Goal: Task Accomplishment & Management: Manage account settings

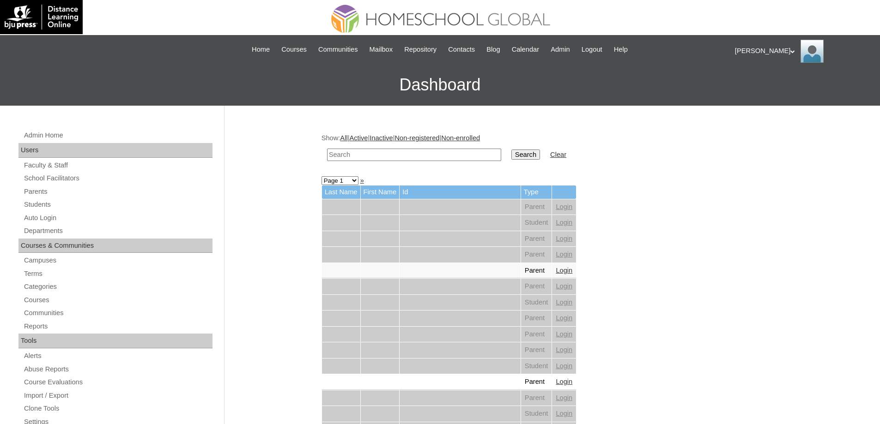
drag, startPoint x: 386, startPoint y: 161, endPoint x: 507, endPoint y: 160, distance: 121.4
click at [387, 161] on td at bounding box center [413, 155] width 183 height 22
click at [490, 154] on input "text" at bounding box center [414, 155] width 174 height 12
paste input "Ezio Ave"
type input "Ezio Ave"
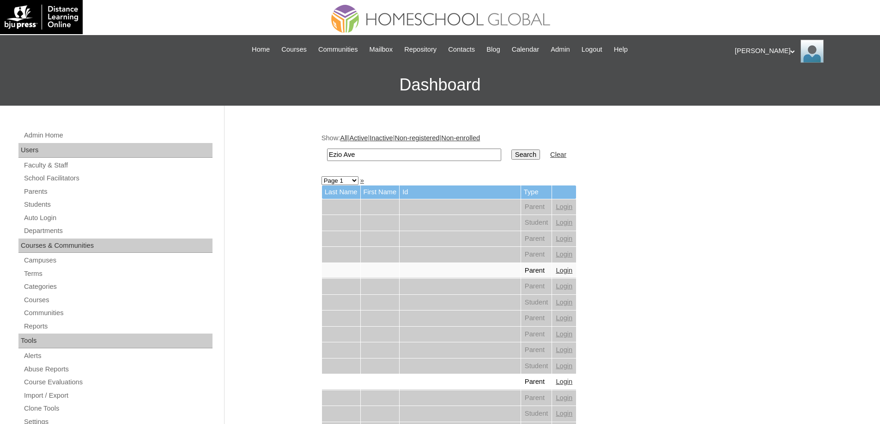
click at [534, 155] on input "Search" at bounding box center [525, 155] width 29 height 10
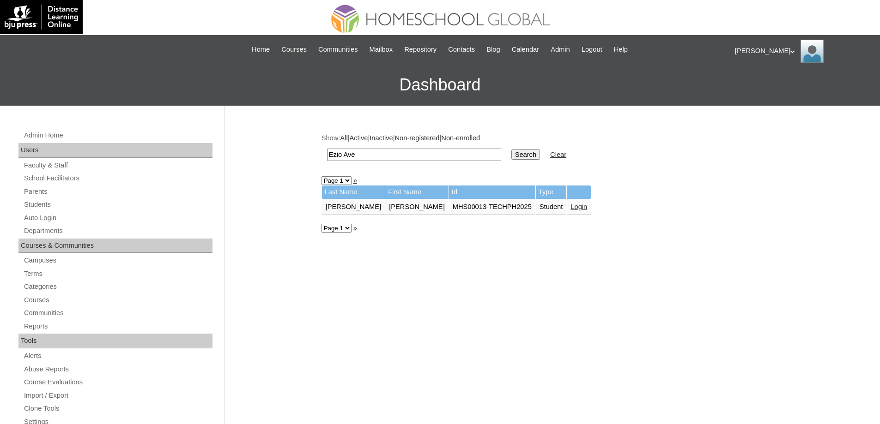
click at [570, 210] on link "Login" at bounding box center [578, 206] width 17 height 7
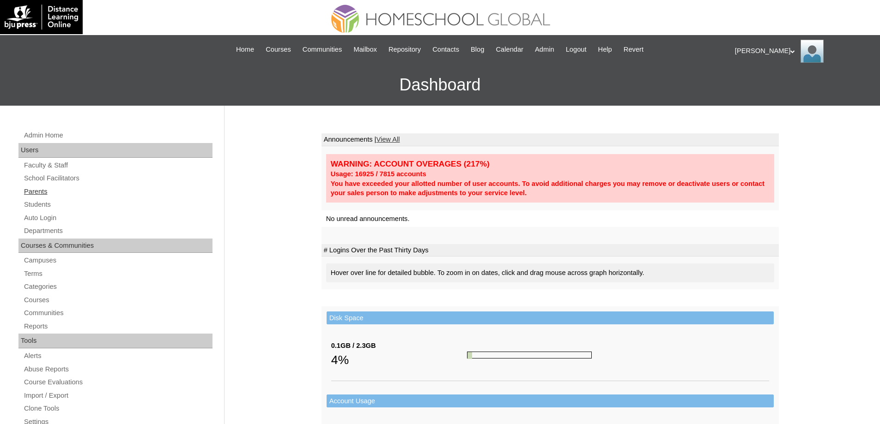
click at [75, 192] on link "Parents" at bounding box center [117, 192] width 189 height 12
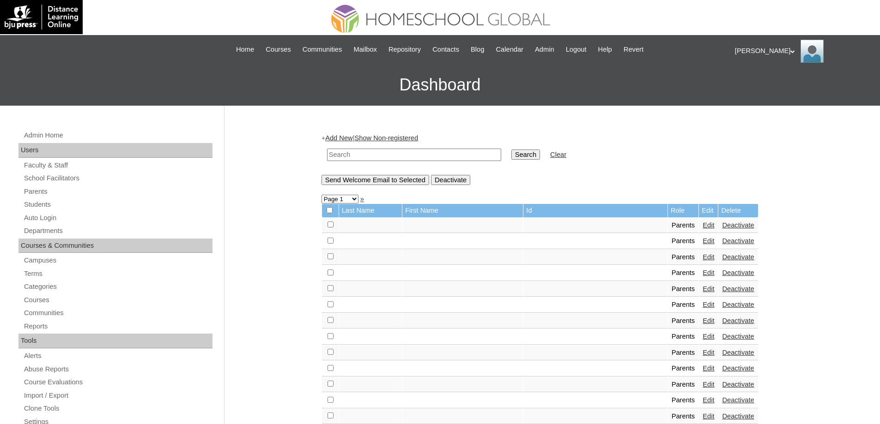
drag, startPoint x: 0, startPoint y: 0, endPoint x: 472, endPoint y: 156, distance: 497.3
click at [386, 152] on input "text" at bounding box center [414, 155] width 174 height 12
paste input "MHP00372-TECHPH2022"
type input "MHP00372-TECHPH2022"
click at [527, 154] on input "Search" at bounding box center [525, 155] width 29 height 10
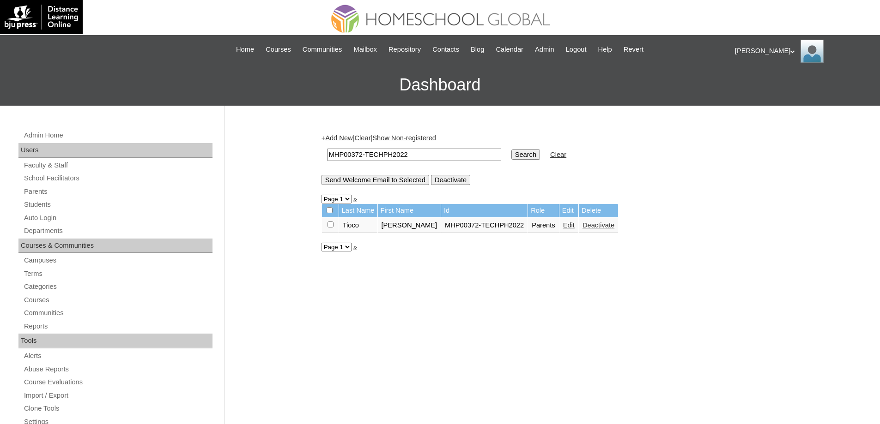
click at [570, 229] on link "Edit" at bounding box center [569, 225] width 12 height 7
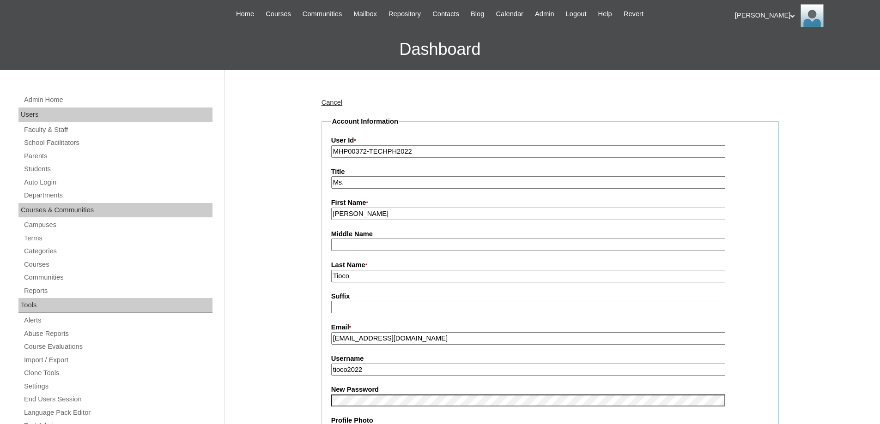
scroll to position [231, 0]
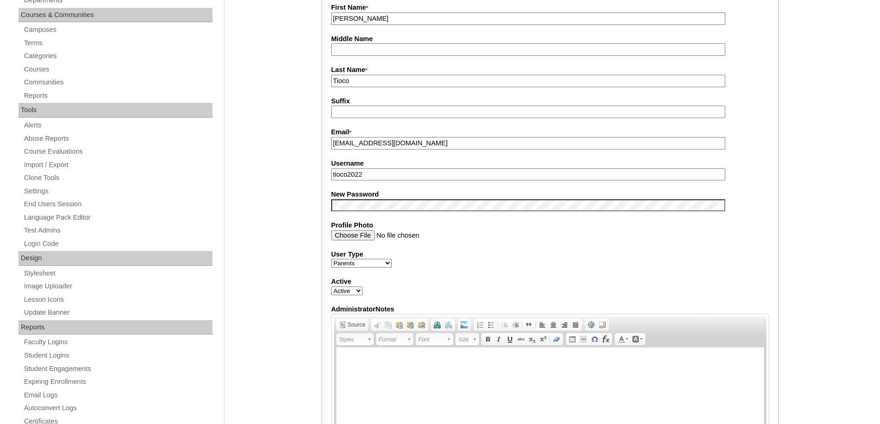
click at [364, 199] on label "New Password" at bounding box center [550, 195] width 438 height 10
click at [292, 206] on div "Admin Home Users Faculty & Staff School Facilitators Parents Students Auto Logi…" at bounding box center [440, 422] width 880 height 1095
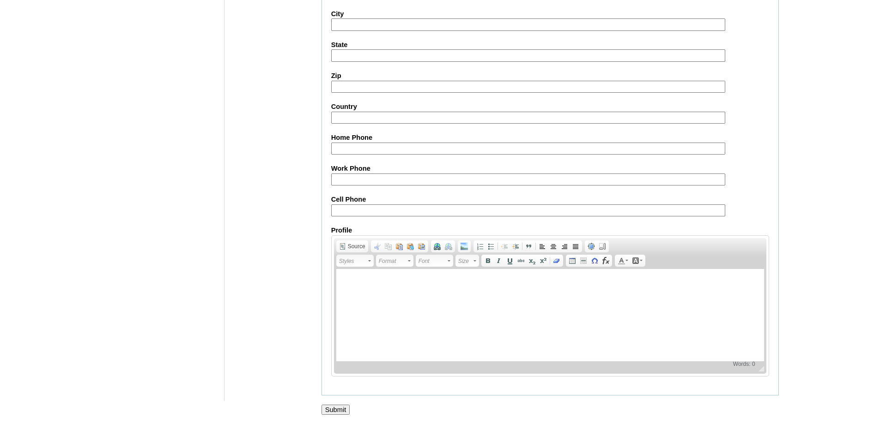
click at [344, 405] on input "Submit" at bounding box center [335, 410] width 29 height 10
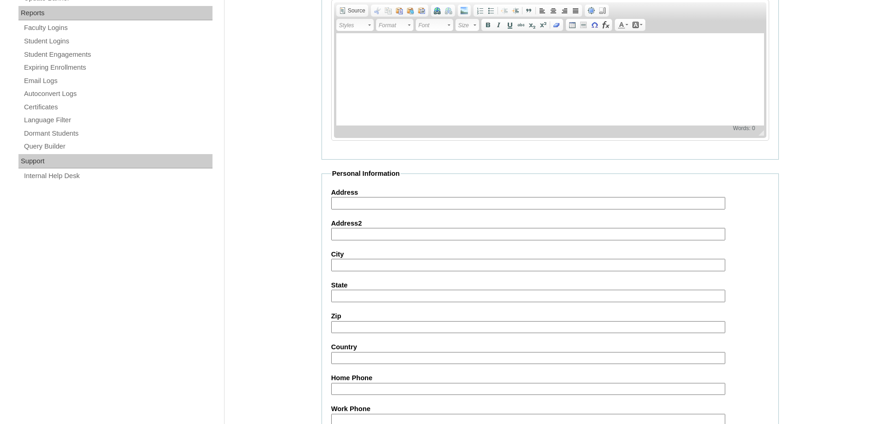
scroll to position [512, 0]
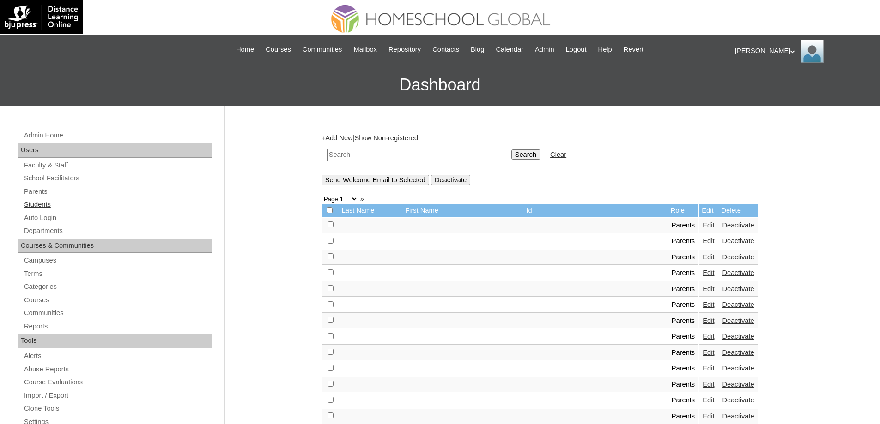
click at [57, 205] on link "Students" at bounding box center [117, 205] width 189 height 12
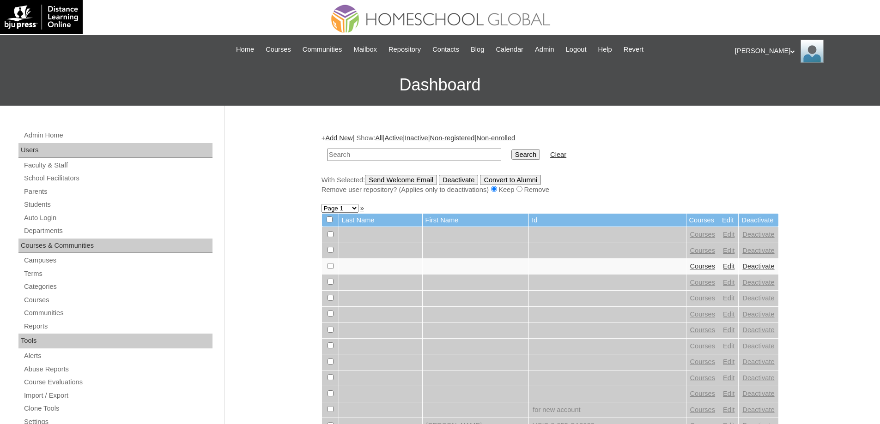
drag, startPoint x: 0, startPoint y: 0, endPoint x: 473, endPoint y: 159, distance: 498.9
click at [473, 159] on input "text" at bounding box center [414, 155] width 174 height 12
type input "MHS01026-TECHPH2022"
click at [529, 158] on input "Search" at bounding box center [525, 155] width 29 height 10
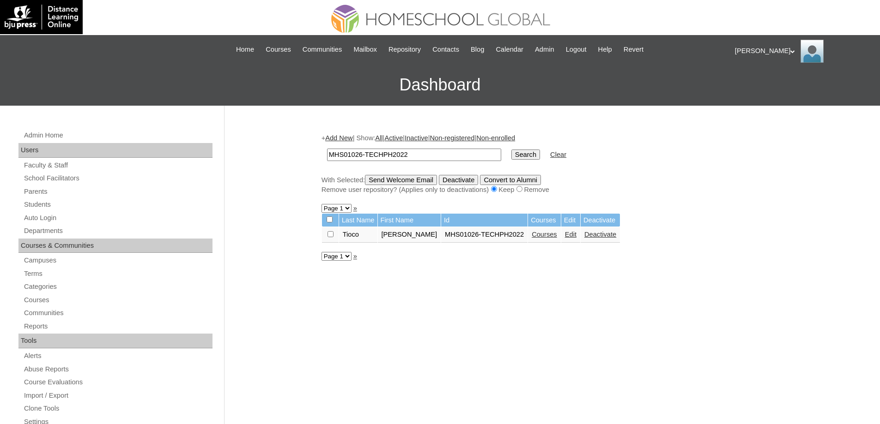
click at [576, 237] on link "Edit" at bounding box center [571, 234] width 12 height 7
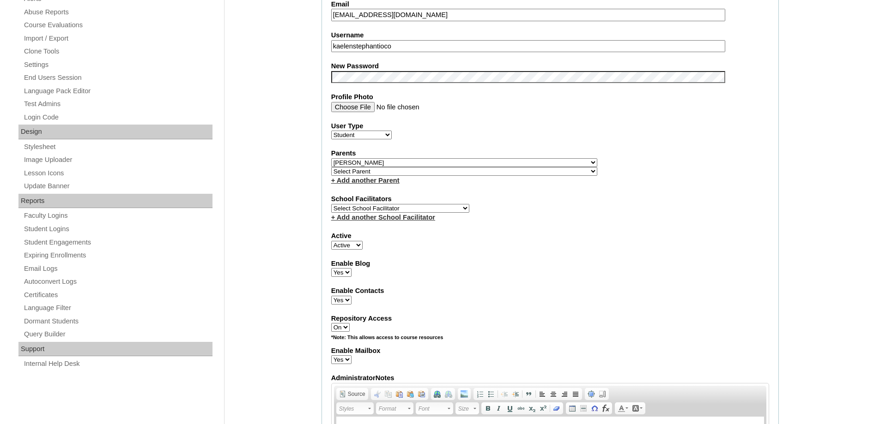
scroll to position [369, 0]
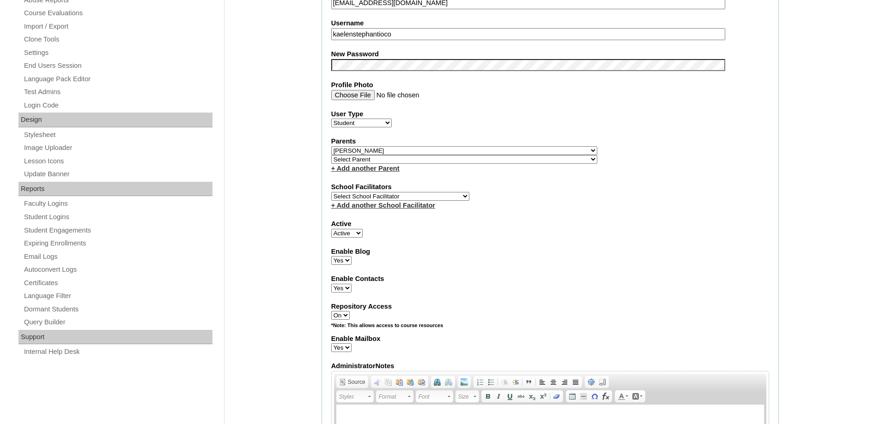
drag, startPoint x: 285, startPoint y: 128, endPoint x: 290, endPoint y: 165, distance: 37.4
click at [285, 128] on div "Admin Home Users Faculty & Staff School Facilitators Parents Students Auto Logi…" at bounding box center [440, 381] width 880 height 1291
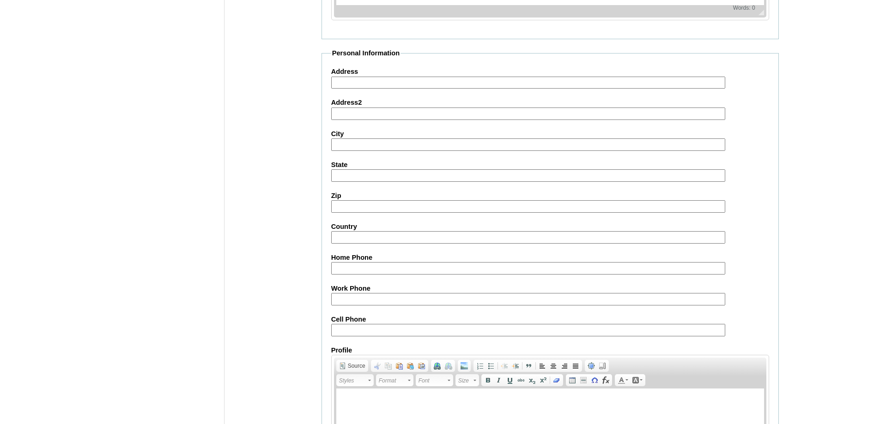
scroll to position [983, 0]
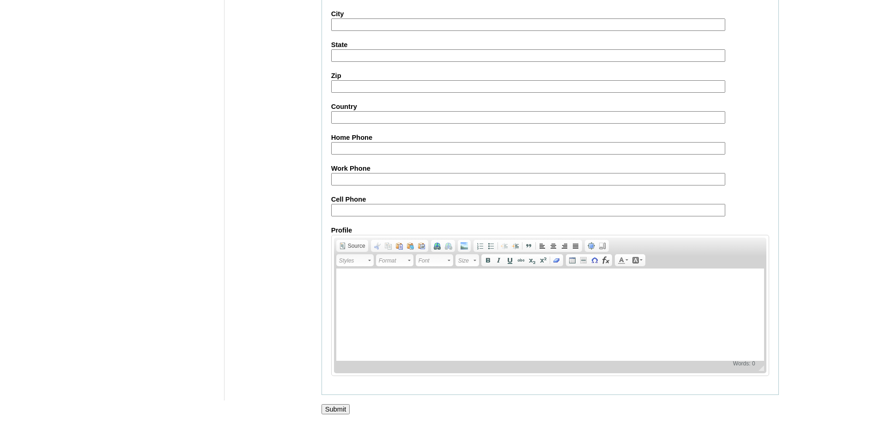
click at [343, 408] on input "Submit" at bounding box center [335, 409] width 29 height 10
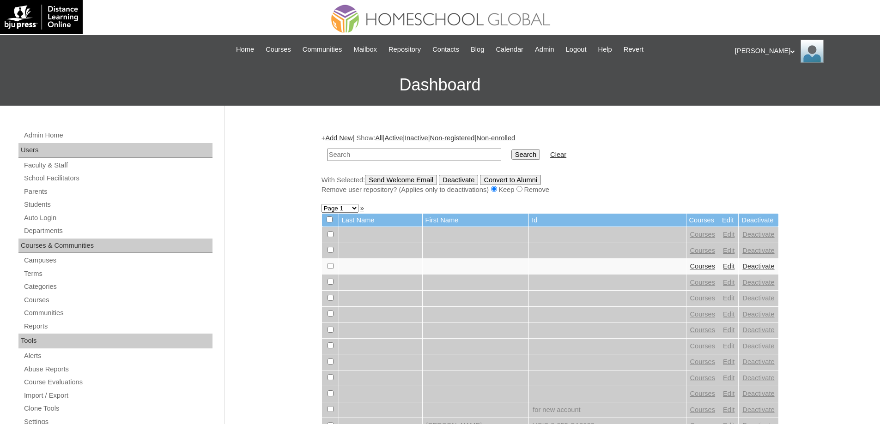
click at [433, 160] on input "text" at bounding box center [414, 155] width 174 height 12
click at [434, 157] on input "text" at bounding box center [414, 155] width 174 height 12
paste input "MHS01026-TECHPH2022"
type input "MHS01026-TECHPH2022"
click at [519, 155] on input "Search" at bounding box center [525, 155] width 29 height 10
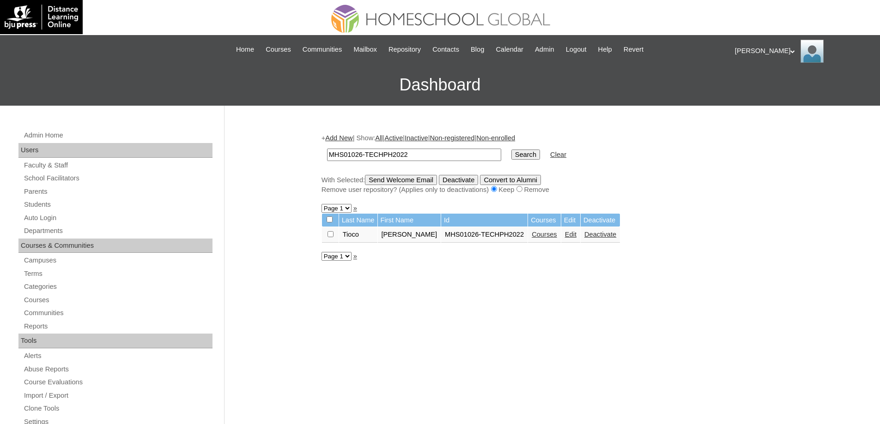
click at [553, 235] on link "Courses" at bounding box center [543, 234] width 25 height 7
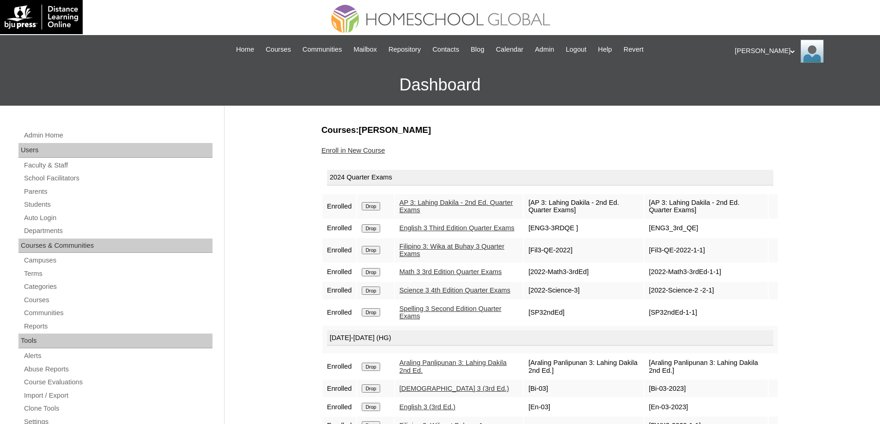
click at [378, 204] on input "Drop" at bounding box center [371, 206] width 18 height 8
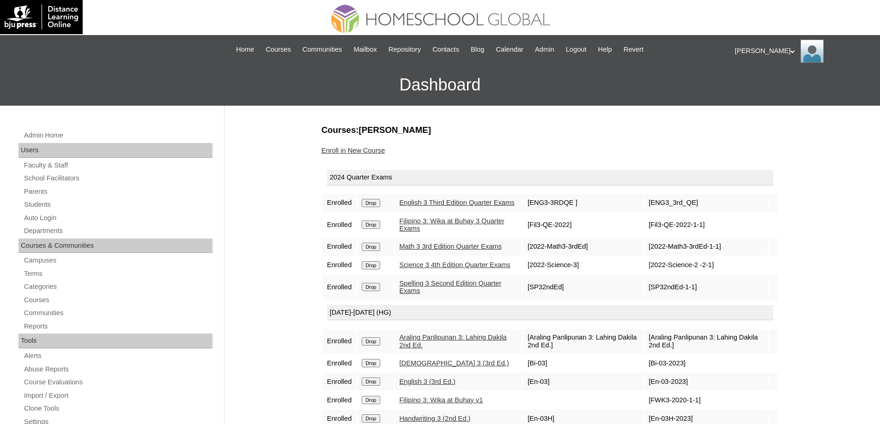
click at [379, 207] on input "Drop" at bounding box center [371, 203] width 18 height 8
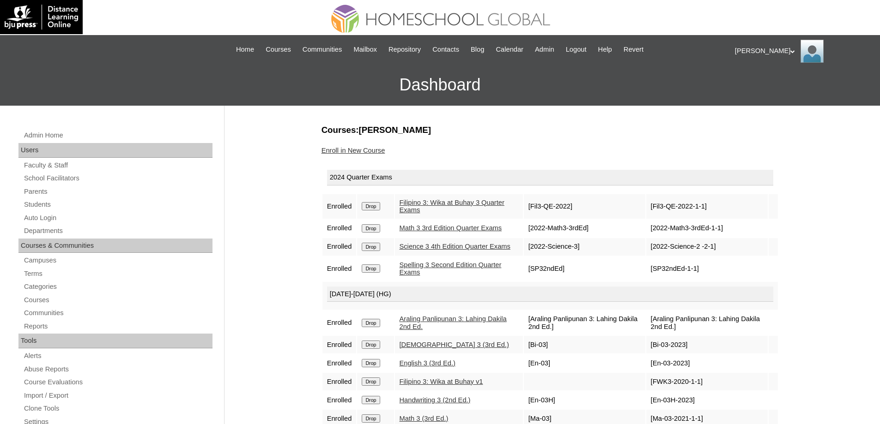
click at [375, 206] on input "Drop" at bounding box center [371, 206] width 18 height 8
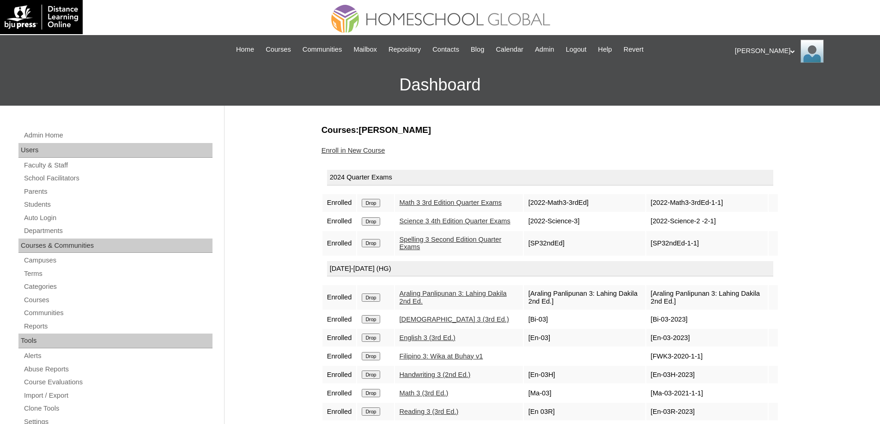
click at [377, 207] on input "Drop" at bounding box center [371, 203] width 18 height 8
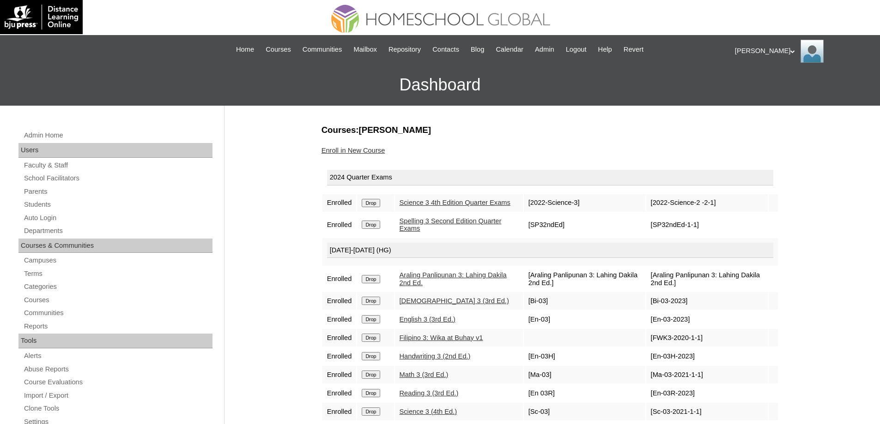
drag, startPoint x: 0, startPoint y: 0, endPoint x: 483, endPoint y: 33, distance: 484.1
click at [380, 206] on input "Drop" at bounding box center [371, 203] width 18 height 8
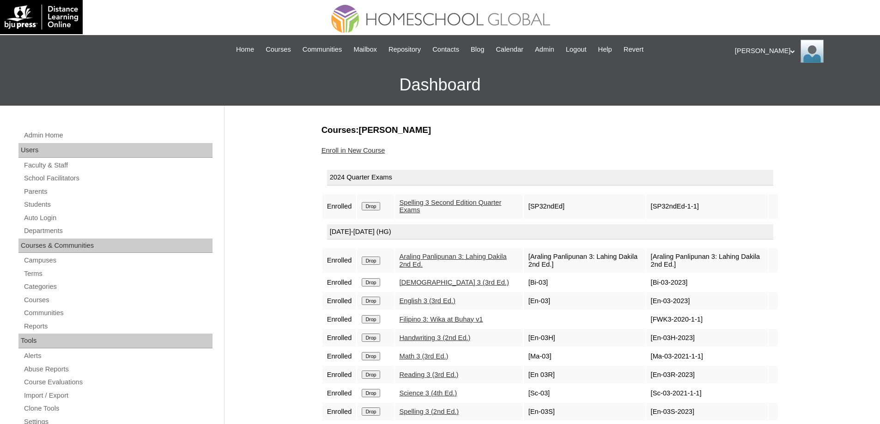
click at [374, 208] on input "Drop" at bounding box center [371, 206] width 18 height 8
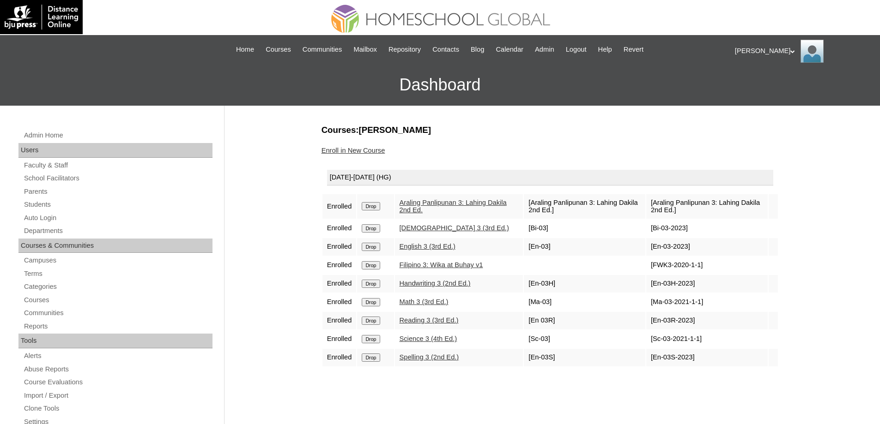
click at [374, 204] on input "Drop" at bounding box center [371, 206] width 18 height 8
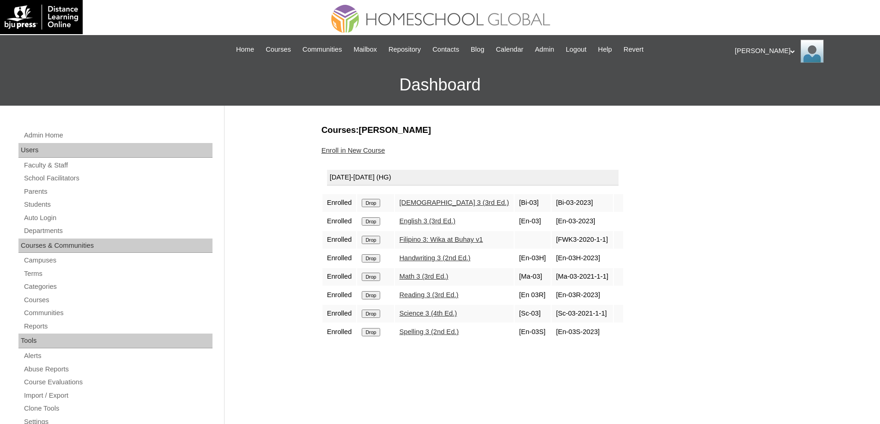
click at [372, 208] on td "Drop" at bounding box center [375, 203] width 36 height 18
click at [378, 206] on input "Drop" at bounding box center [371, 203] width 18 height 8
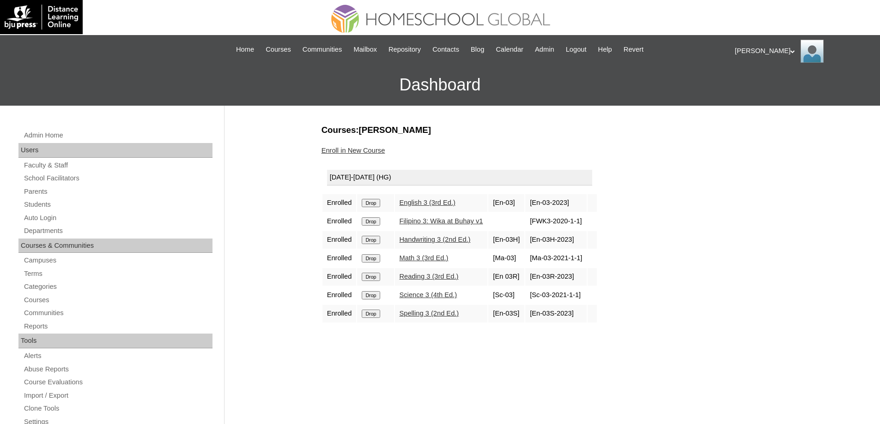
click at [376, 199] on input "Drop" at bounding box center [371, 203] width 18 height 8
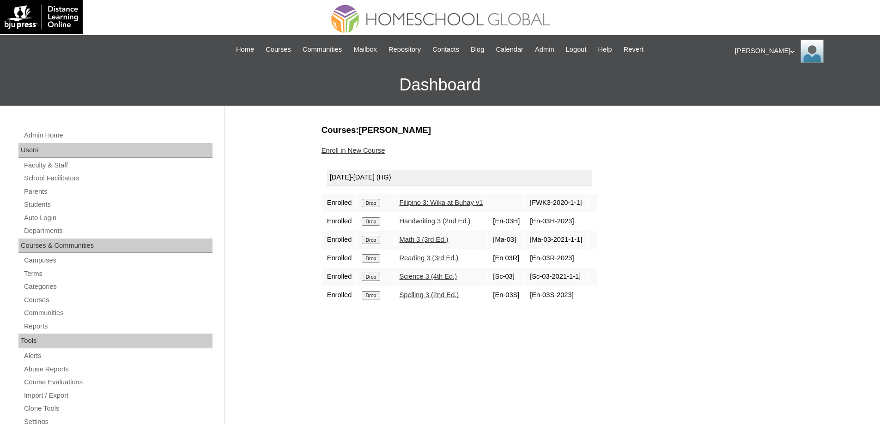
click at [378, 207] on input "Drop" at bounding box center [371, 203] width 18 height 8
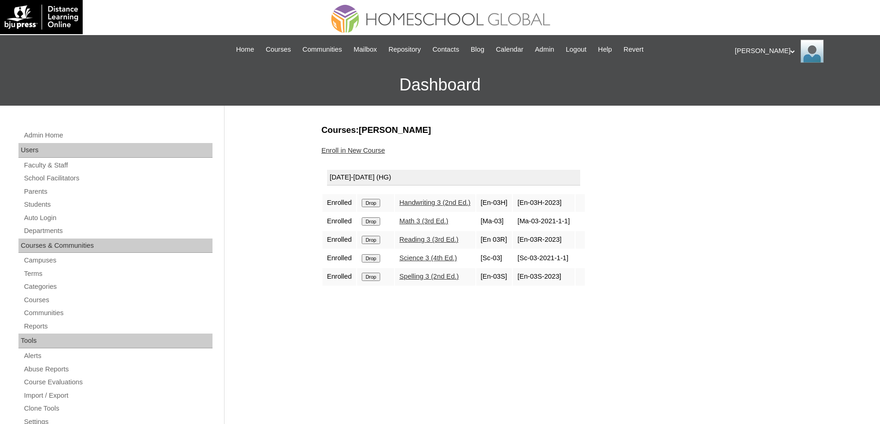
drag, startPoint x: 0, startPoint y: 0, endPoint x: 381, endPoint y: 206, distance: 433.0
click at [380, 206] on input "Drop" at bounding box center [371, 203] width 18 height 8
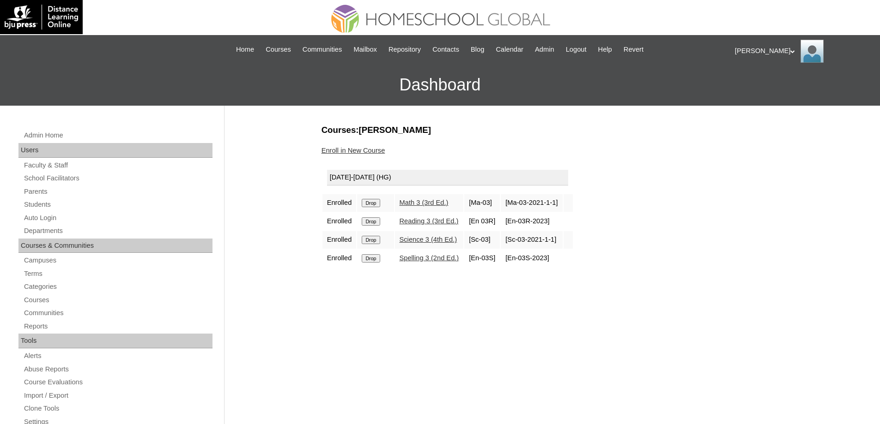
drag, startPoint x: 0, startPoint y: 0, endPoint x: 483, endPoint y: 34, distance: 484.2
click at [369, 204] on input "Drop" at bounding box center [371, 203] width 18 height 8
drag, startPoint x: 378, startPoint y: 204, endPoint x: 484, endPoint y: 33, distance: 200.5
click at [379, 202] on input "Drop" at bounding box center [371, 203] width 18 height 8
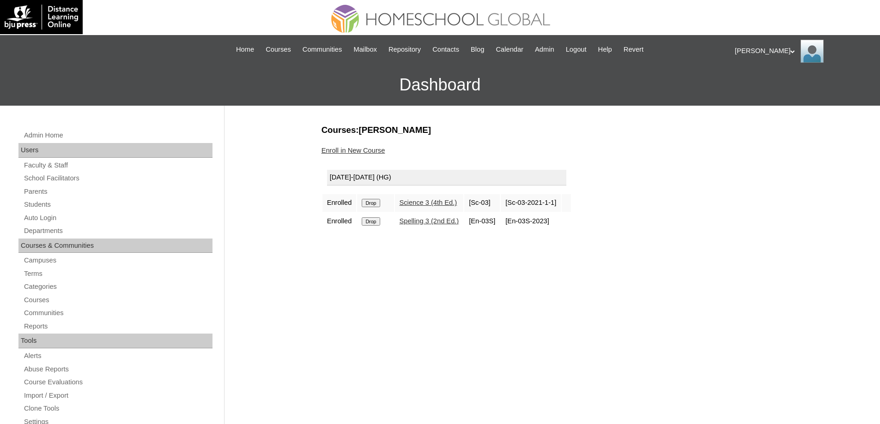
click at [379, 200] on input "Drop" at bounding box center [371, 203] width 18 height 8
drag, startPoint x: 0, startPoint y: 0, endPoint x: 487, endPoint y: 35, distance: 487.9
click at [380, 200] on input "Drop" at bounding box center [371, 203] width 18 height 8
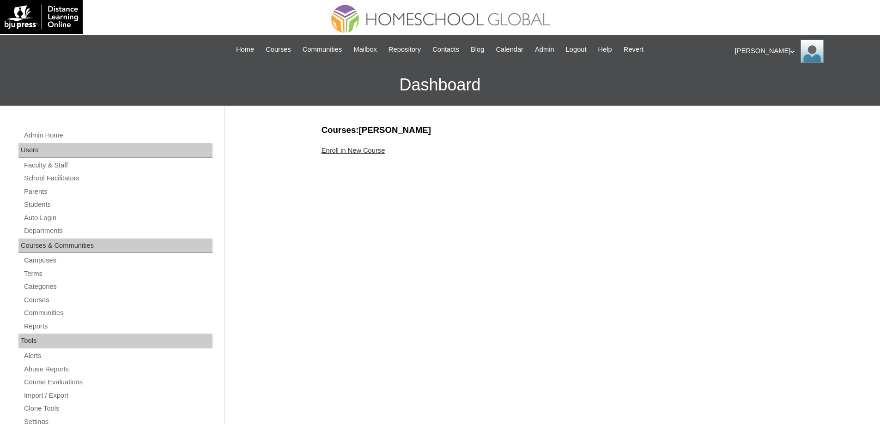
click at [361, 151] on link "Enroll in New Course" at bounding box center [353, 150] width 64 height 7
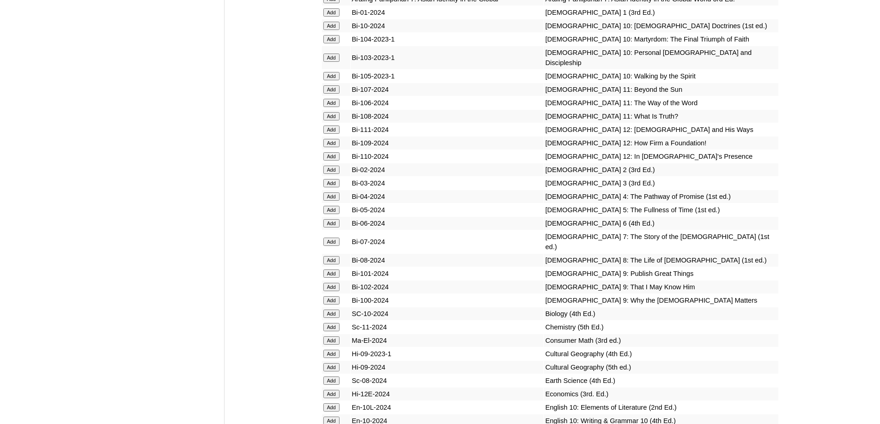
scroll to position [2493, 0]
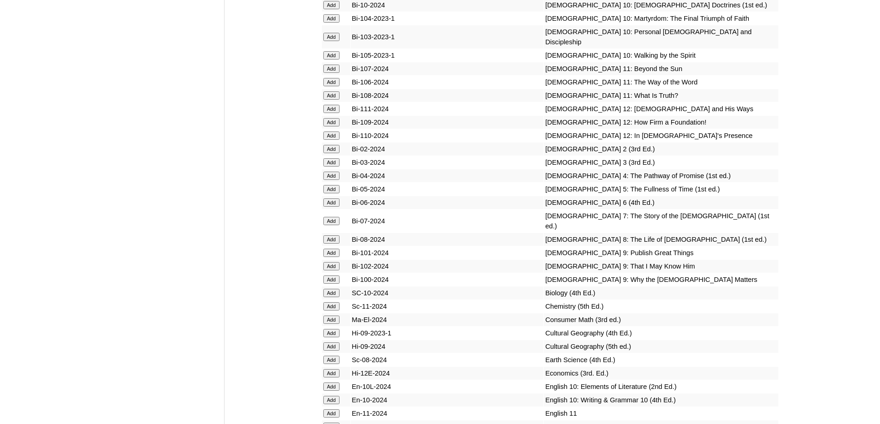
click at [332, 180] on input "Add" at bounding box center [331, 176] width 16 height 8
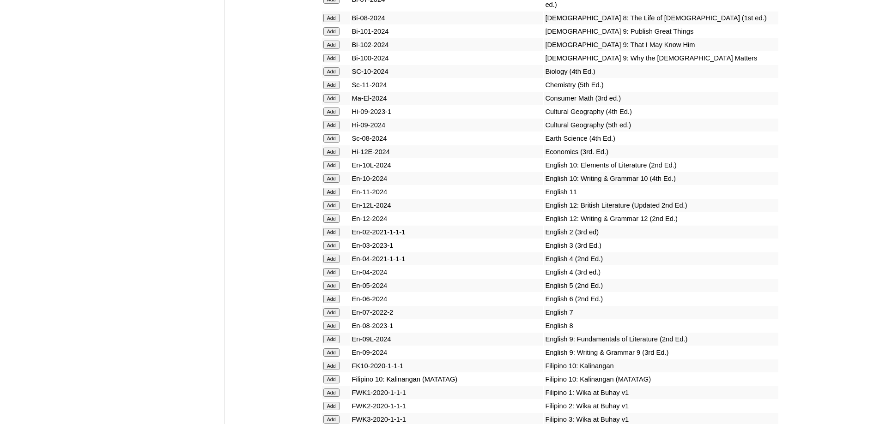
scroll to position [2770, 0]
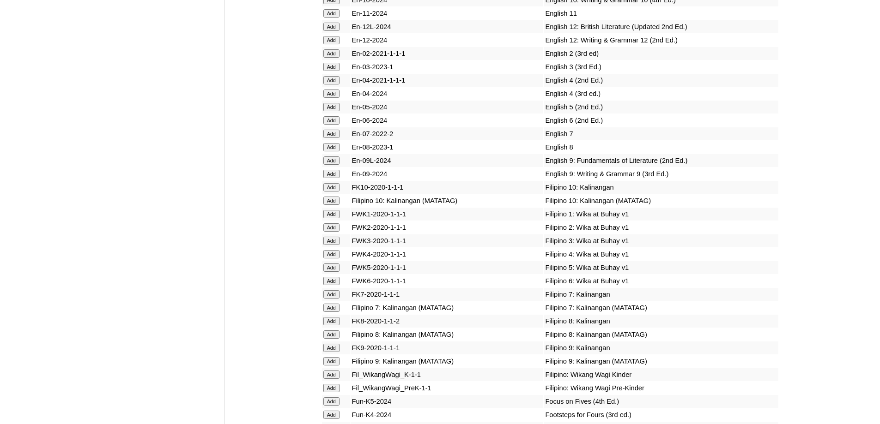
scroll to position [2889, 0]
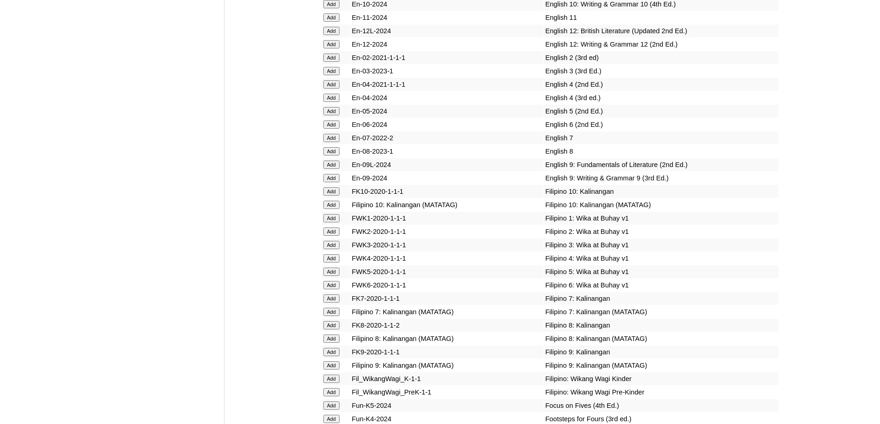
click at [332, 102] on input "Add" at bounding box center [331, 98] width 16 height 8
click at [328, 263] on input "Add" at bounding box center [331, 258] width 16 height 8
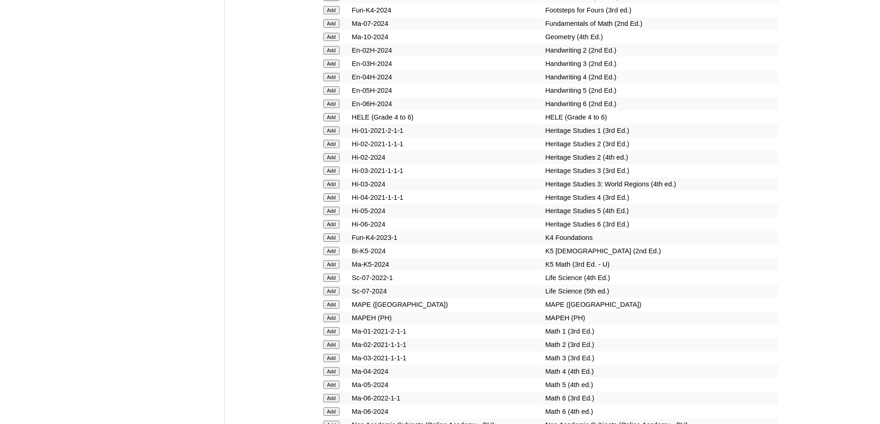
scroll to position [3325, 0]
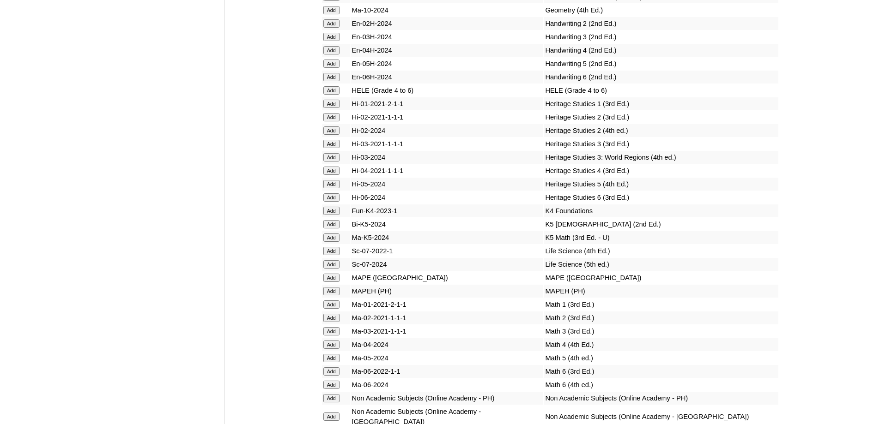
click at [331, 95] on input "Add" at bounding box center [331, 90] width 16 height 8
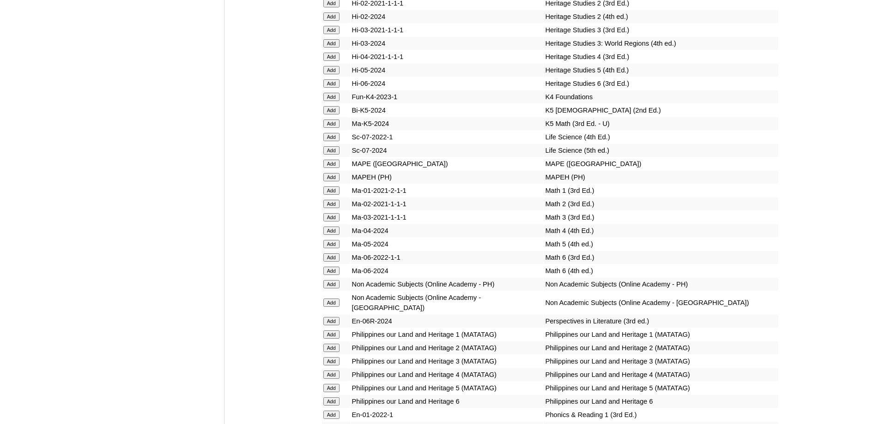
scroll to position [3464, 0]
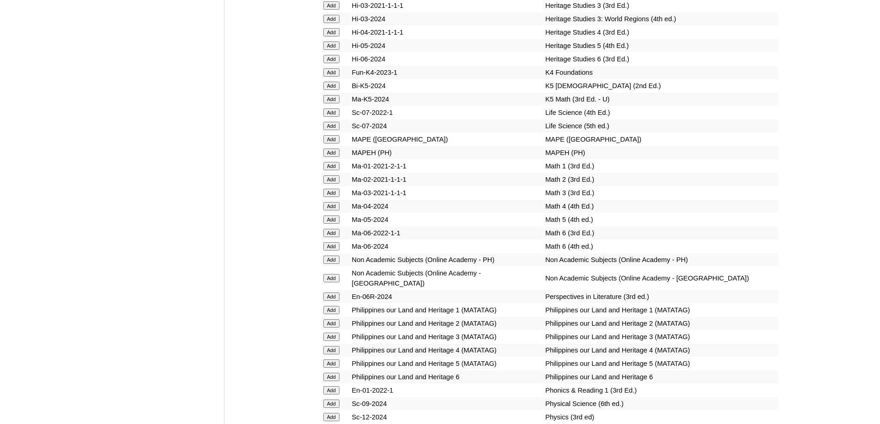
click at [334, 157] on input "Add" at bounding box center [331, 153] width 16 height 8
click at [335, 211] on input "Add" at bounding box center [331, 206] width 16 height 8
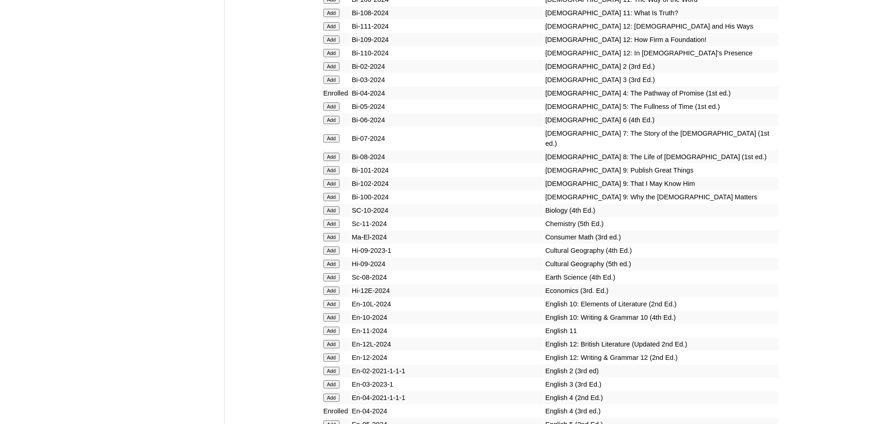
scroll to position [3611, 0]
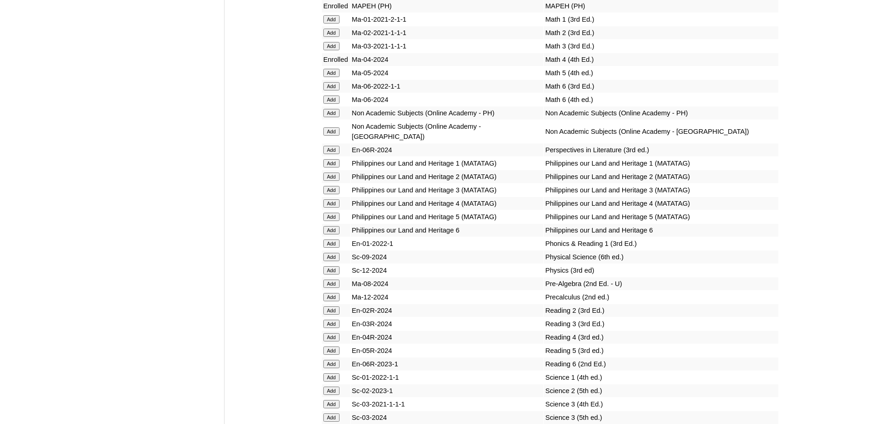
click at [330, 208] on input "Add" at bounding box center [331, 203] width 16 height 8
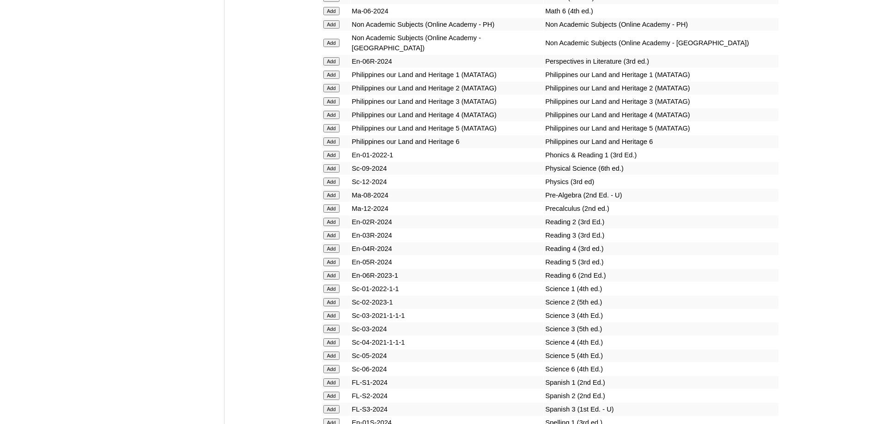
scroll to position [3703, 0]
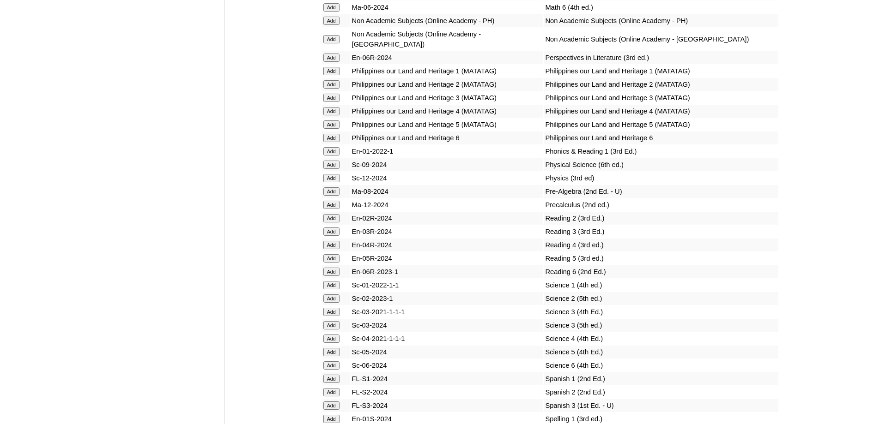
click at [334, 249] on input "Add" at bounding box center [331, 245] width 16 height 8
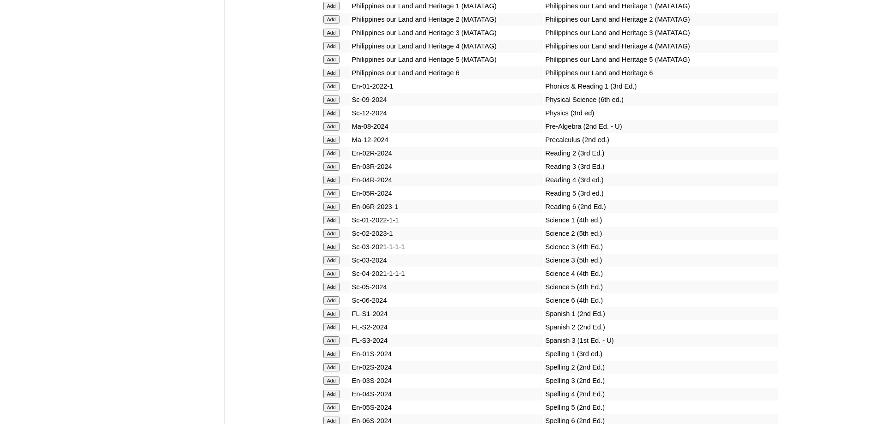
scroll to position [3795, 0]
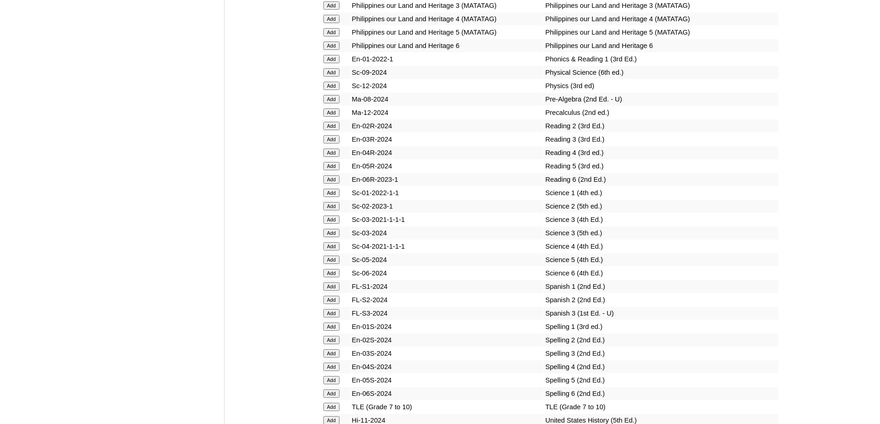
click at [334, 251] on input "Add" at bounding box center [331, 246] width 16 height 8
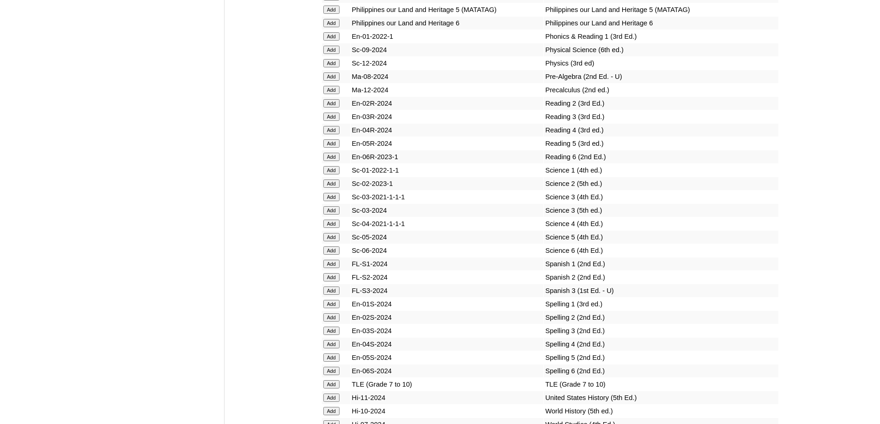
scroll to position [3934, 0]
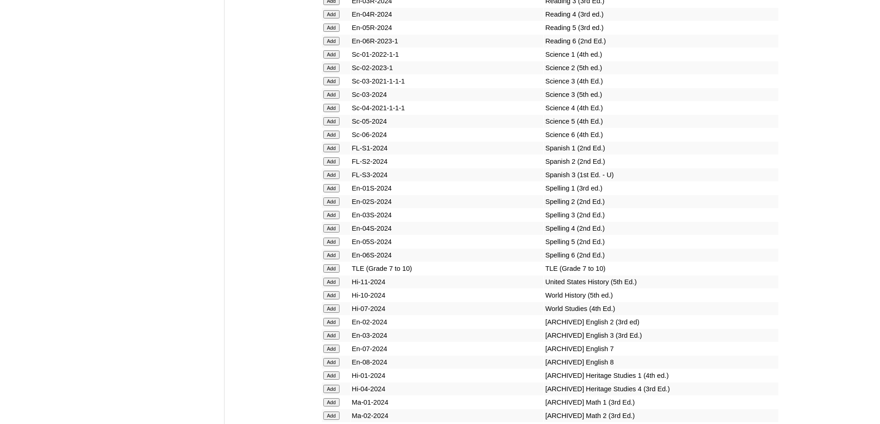
click at [336, 235] on td "Add" at bounding box center [336, 228] width 28 height 13
click at [334, 233] on input "Add" at bounding box center [331, 228] width 16 height 8
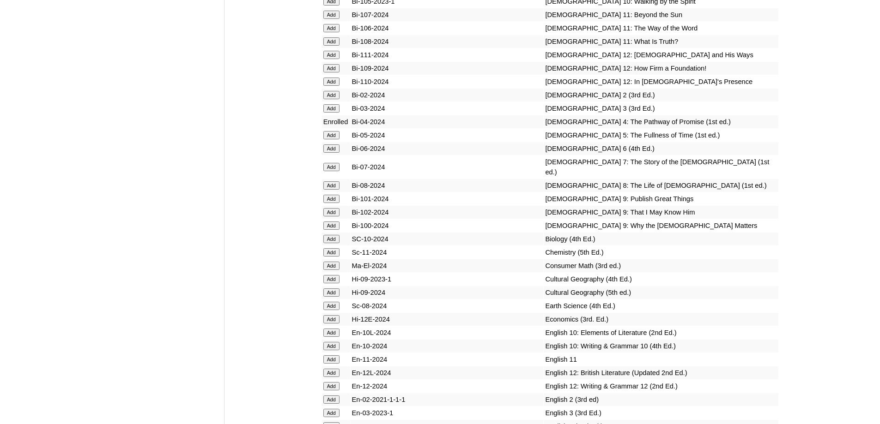
scroll to position [2443, 0]
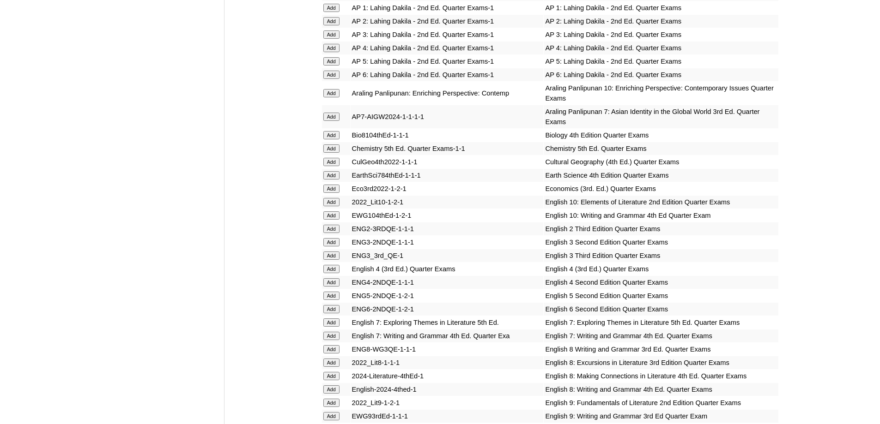
scroll to position [1154, 0]
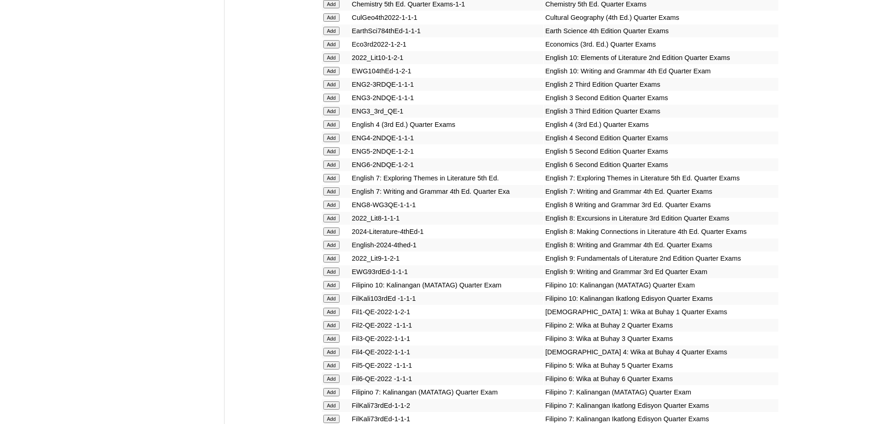
click at [337, 129] on input "Add" at bounding box center [331, 125] width 16 height 8
click at [334, 129] on input "Add" at bounding box center [331, 125] width 16 height 8
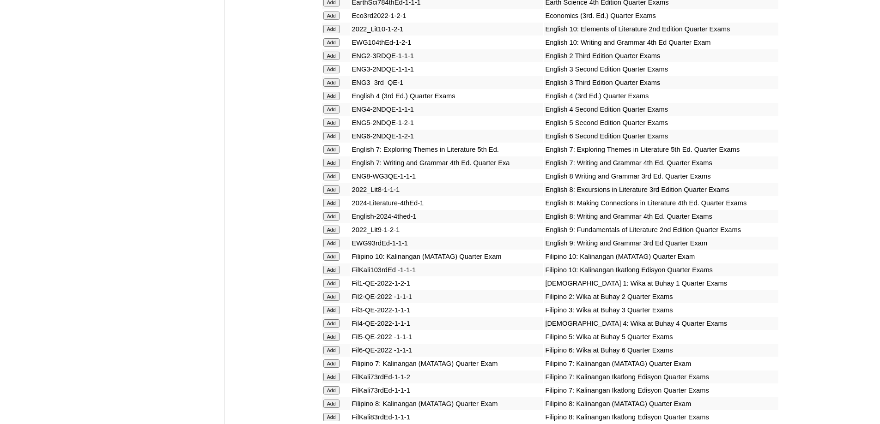
scroll to position [1293, 0]
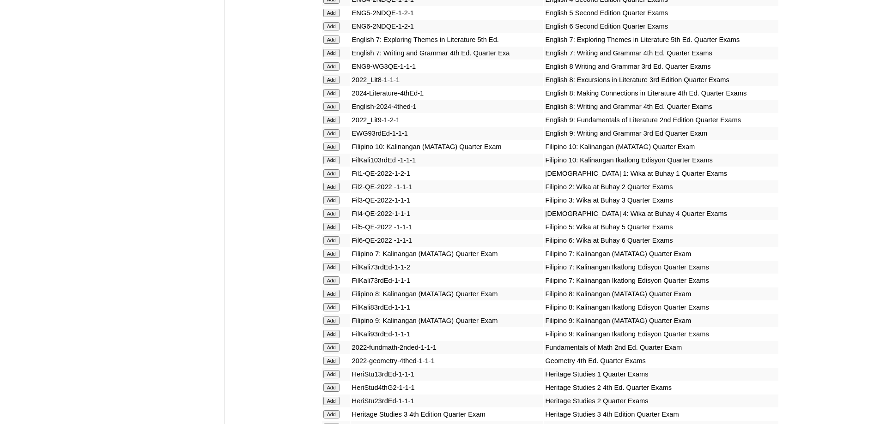
click at [335, 218] on input "Add" at bounding box center [331, 214] width 16 height 8
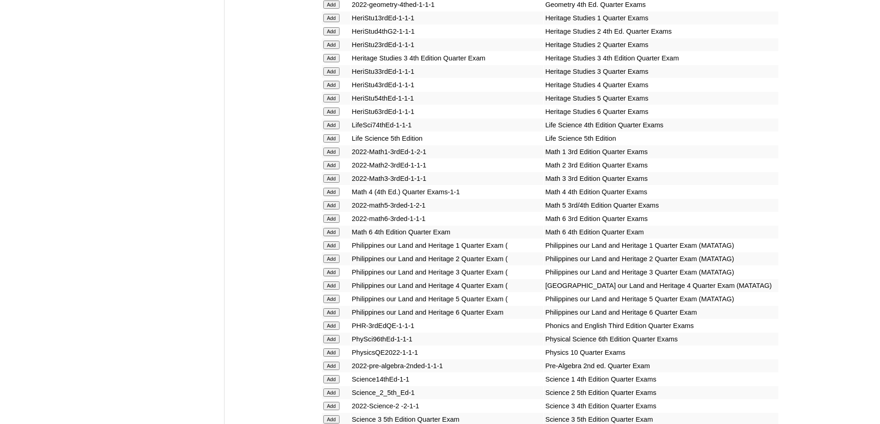
scroll to position [1662, 0]
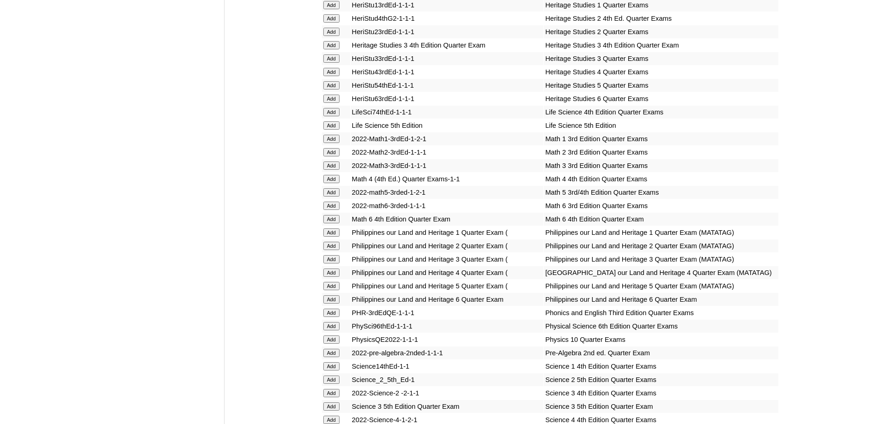
click at [323, 186] on td "Add" at bounding box center [336, 179] width 28 height 13
click at [330, 183] on input "Add" at bounding box center [331, 179] width 16 height 8
click at [331, 183] on input "Add" at bounding box center [331, 179] width 16 height 8
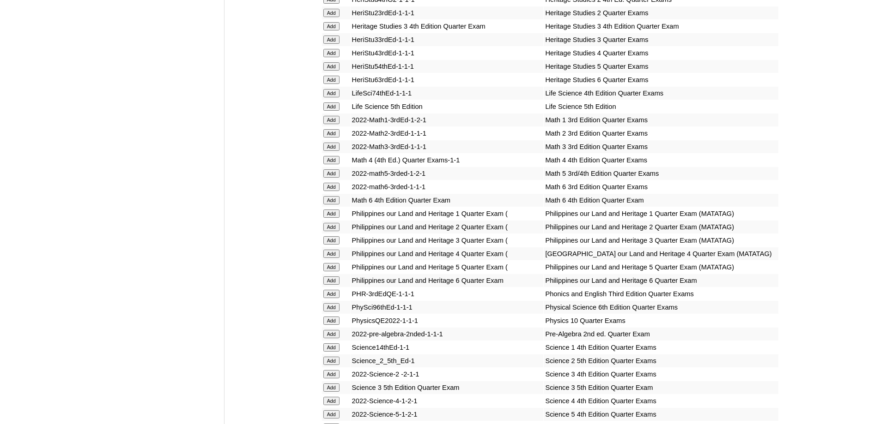
scroll to position [1801, 0]
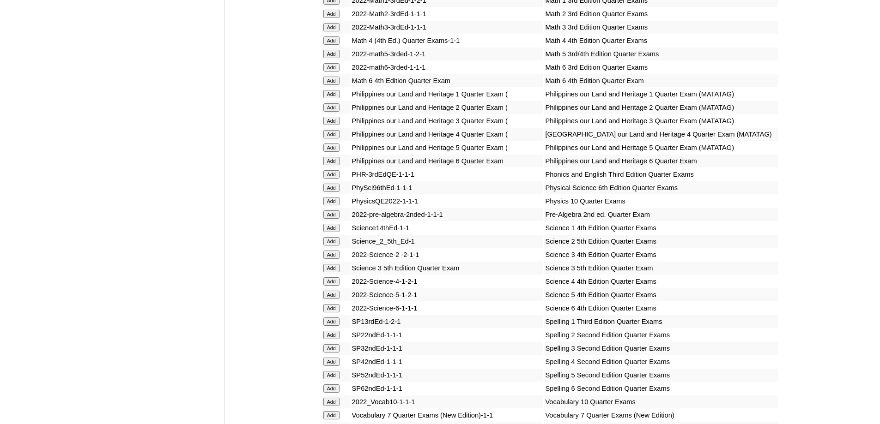
click at [330, 139] on input "Add" at bounding box center [331, 134] width 16 height 8
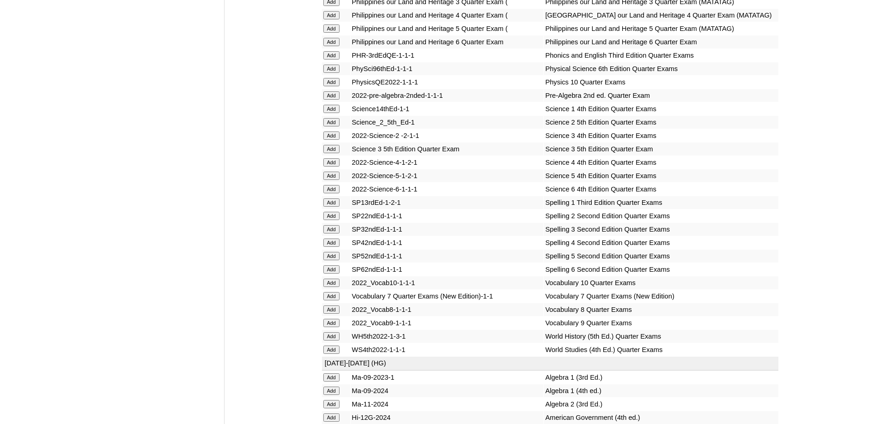
scroll to position [1939, 0]
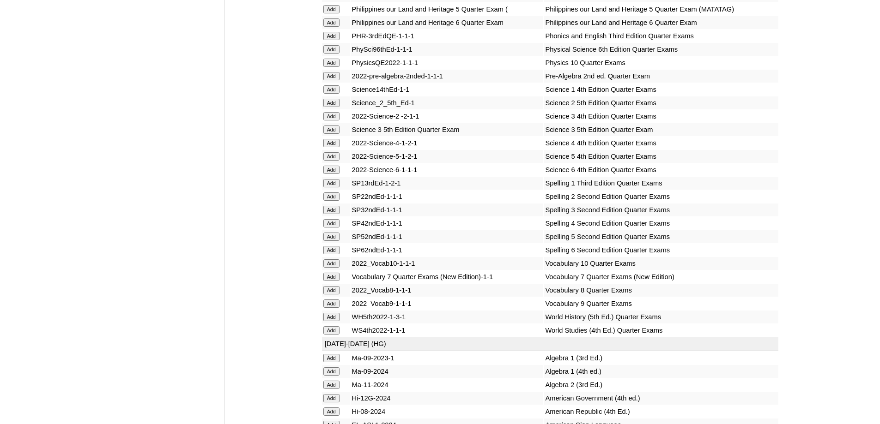
click at [340, 146] on form "Add" at bounding box center [335, 142] width 25 height 7
click at [333, 147] on input "Add" at bounding box center [331, 143] width 16 height 8
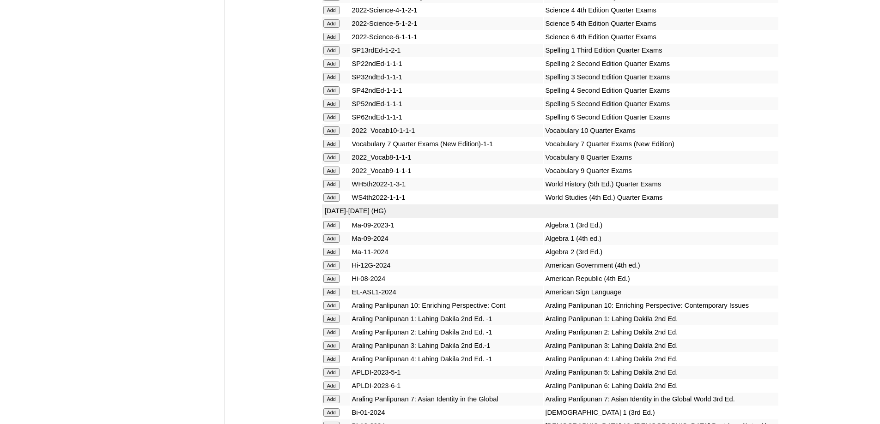
scroll to position [2078, 0]
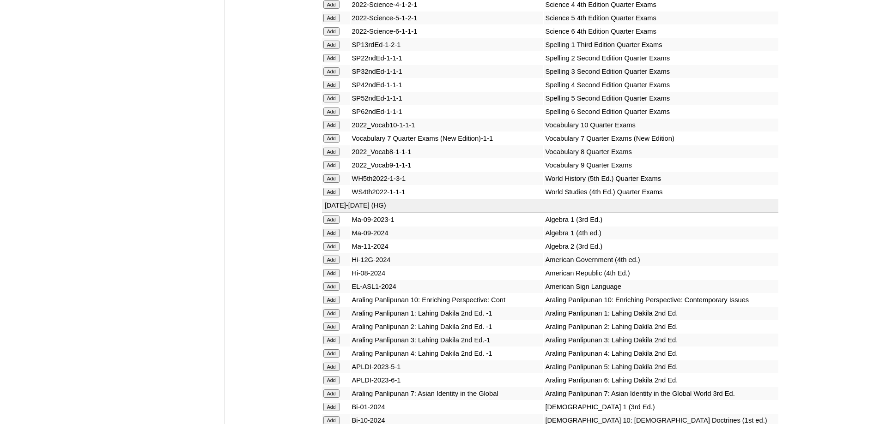
click at [335, 89] on input "Add" at bounding box center [331, 85] width 16 height 8
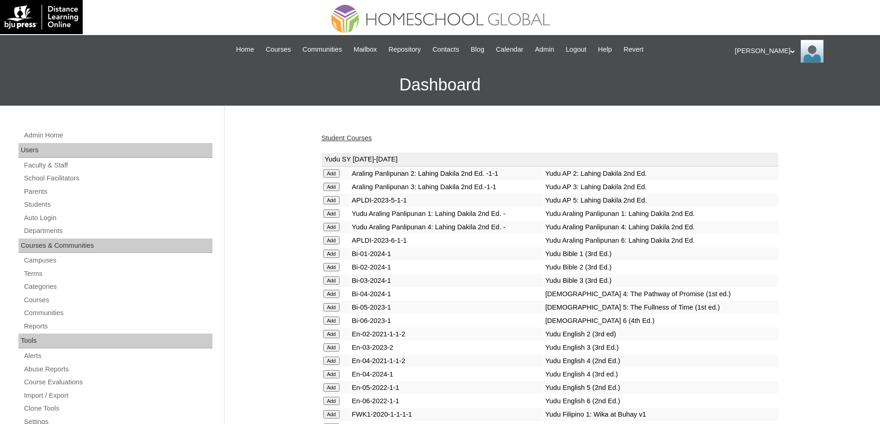
click at [364, 140] on link "Student Courses" at bounding box center [346, 137] width 50 height 7
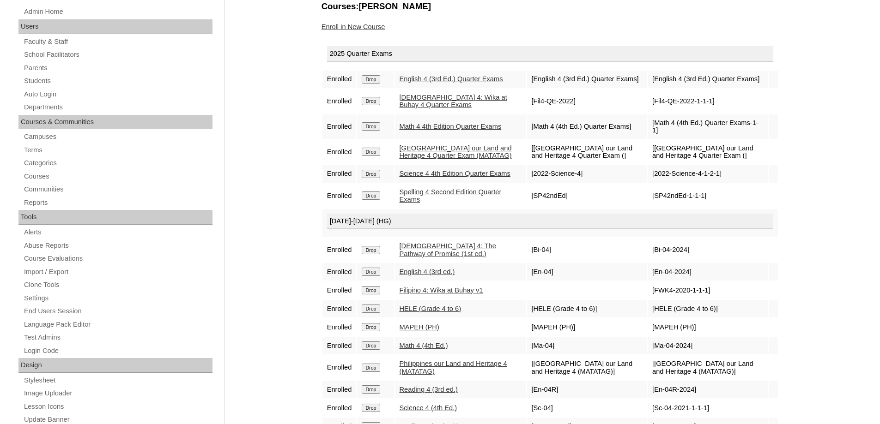
scroll to position [323, 0]
